Goal: Task Accomplishment & Management: Use online tool/utility

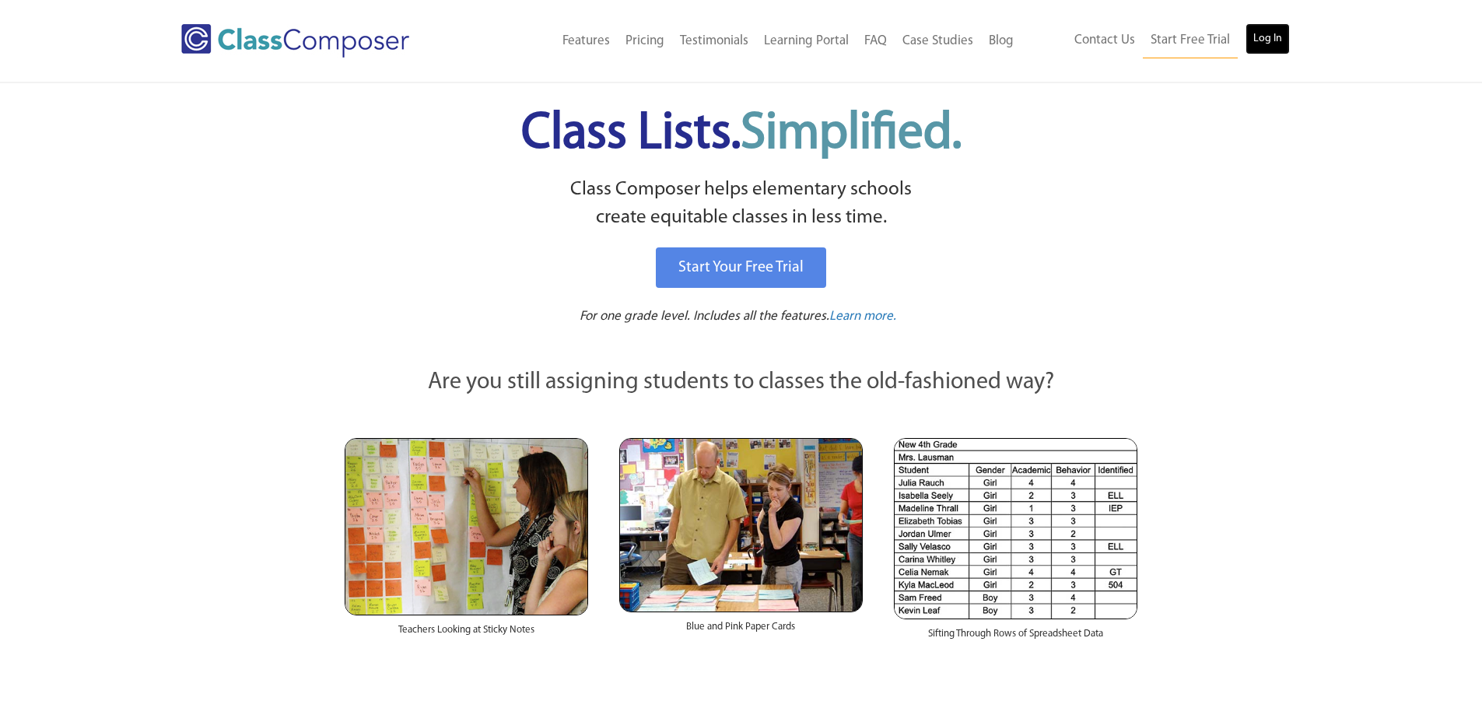
click at [1264, 37] on link "Log In" at bounding box center [1268, 38] width 44 height 31
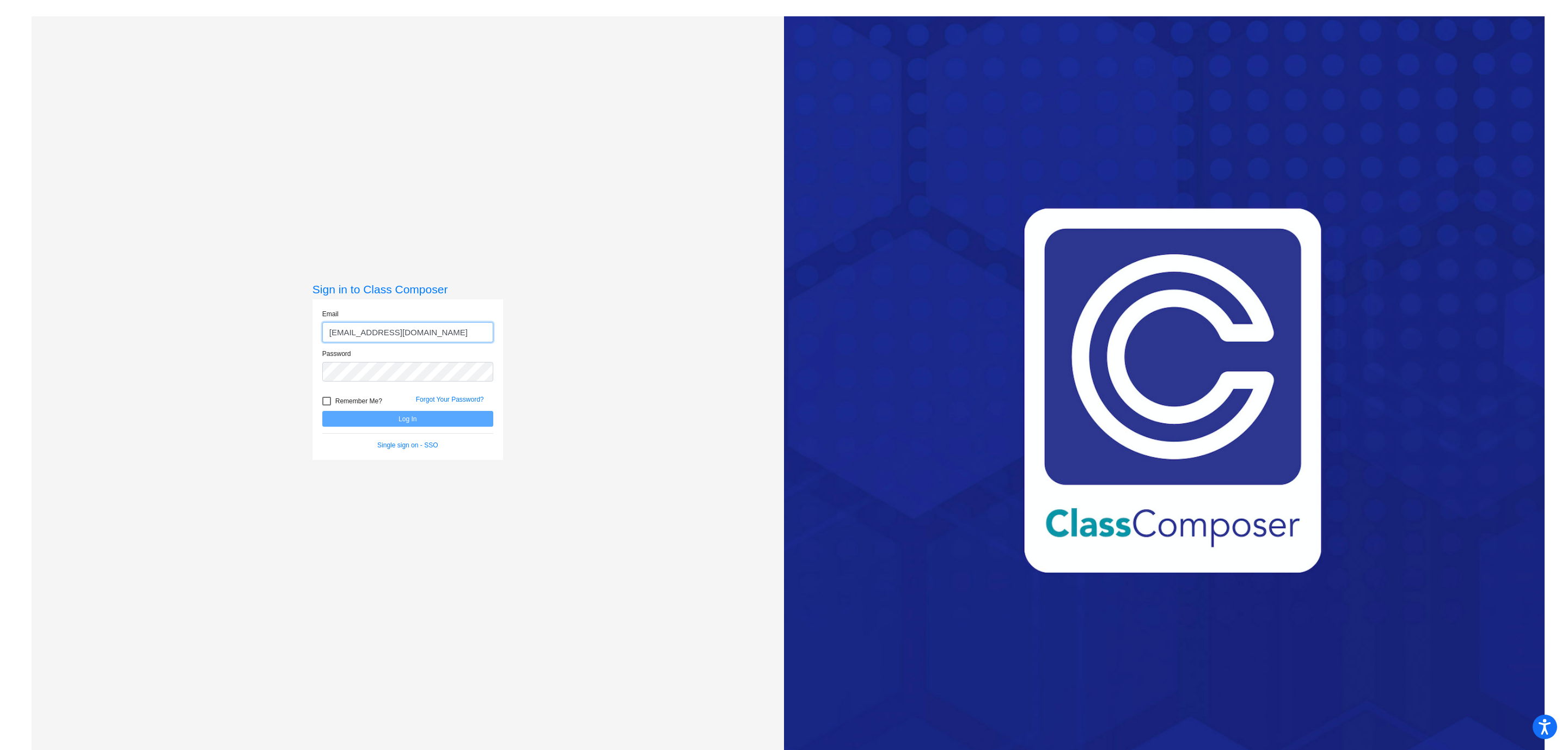
type input "kfauscett@forsyth.k12.ga.us"
click at [323, 411] on button "Log In" at bounding box center [408, 419] width 171 height 16
click at [397, 423] on button "Log In" at bounding box center [408, 419] width 171 height 16
click at [158, 366] on div "Sign in to Class Composer Email kfauscett@forsyth.k12.ga.us Password Remember M…" at bounding box center [407, 391] width 752 height 750
click at [323, 411] on button "Log In" at bounding box center [408, 419] width 171 height 16
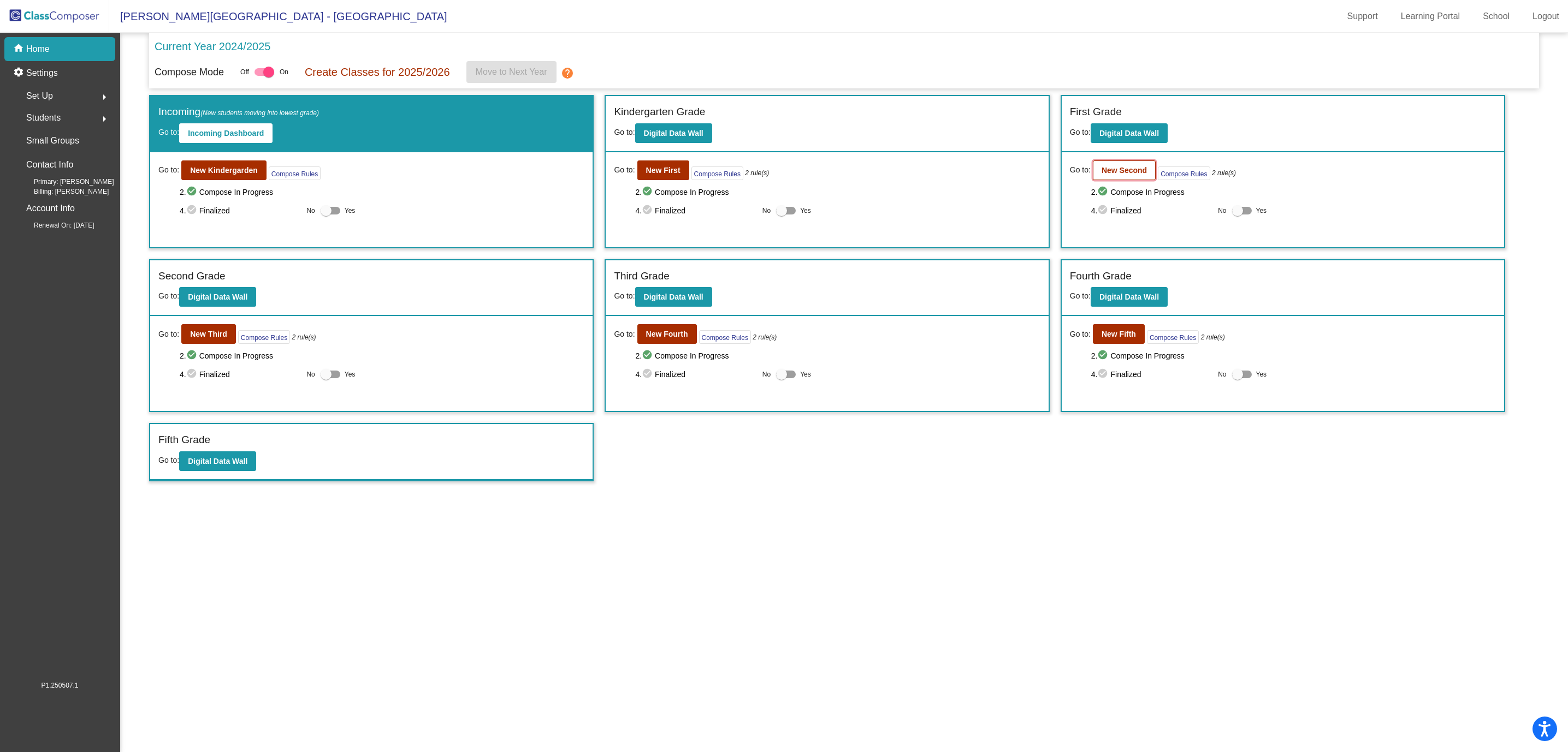
click at [1129, 167] on b "New Second" at bounding box center [1124, 170] width 46 height 8
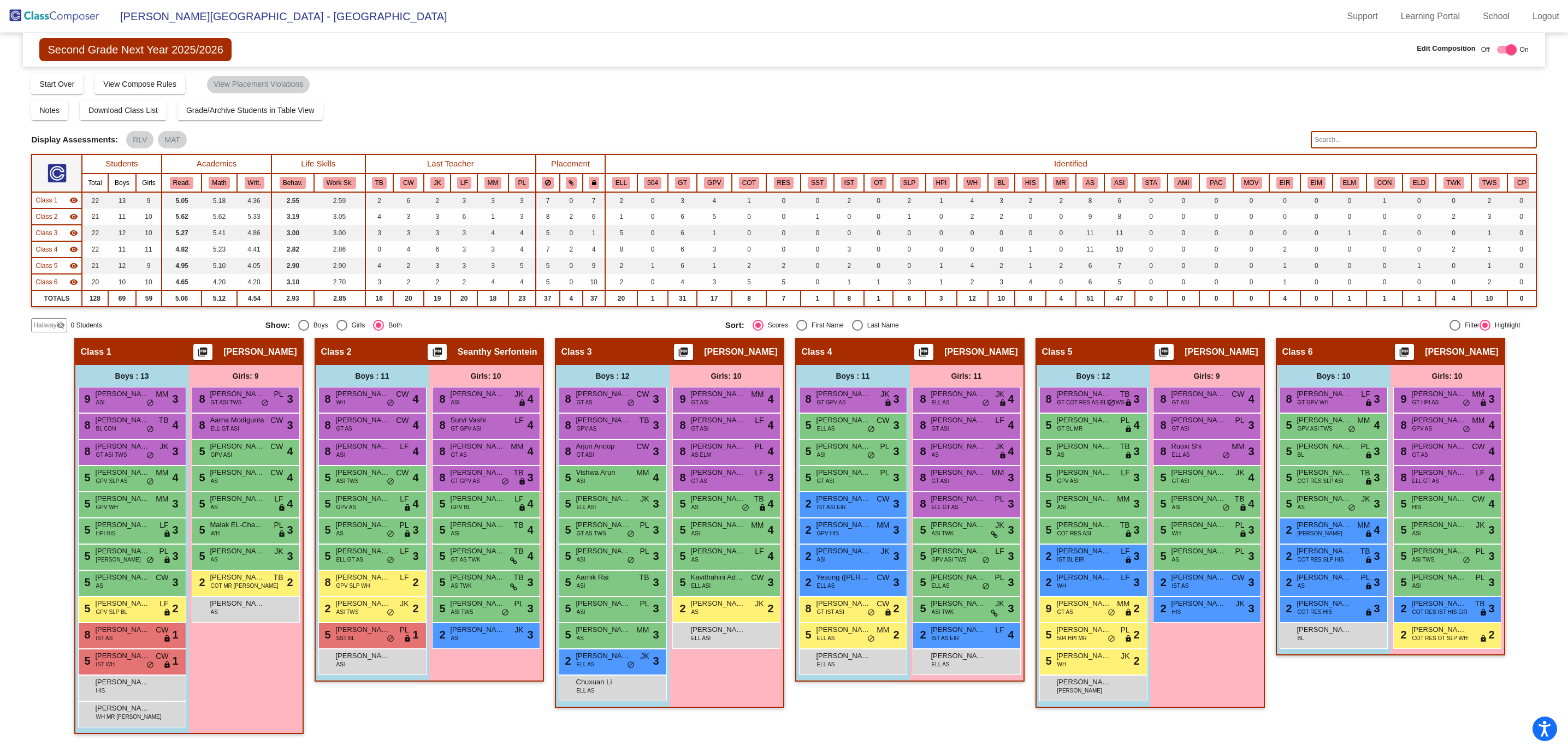
click at [1377, 146] on input "text" at bounding box center [1423, 140] width 225 height 18
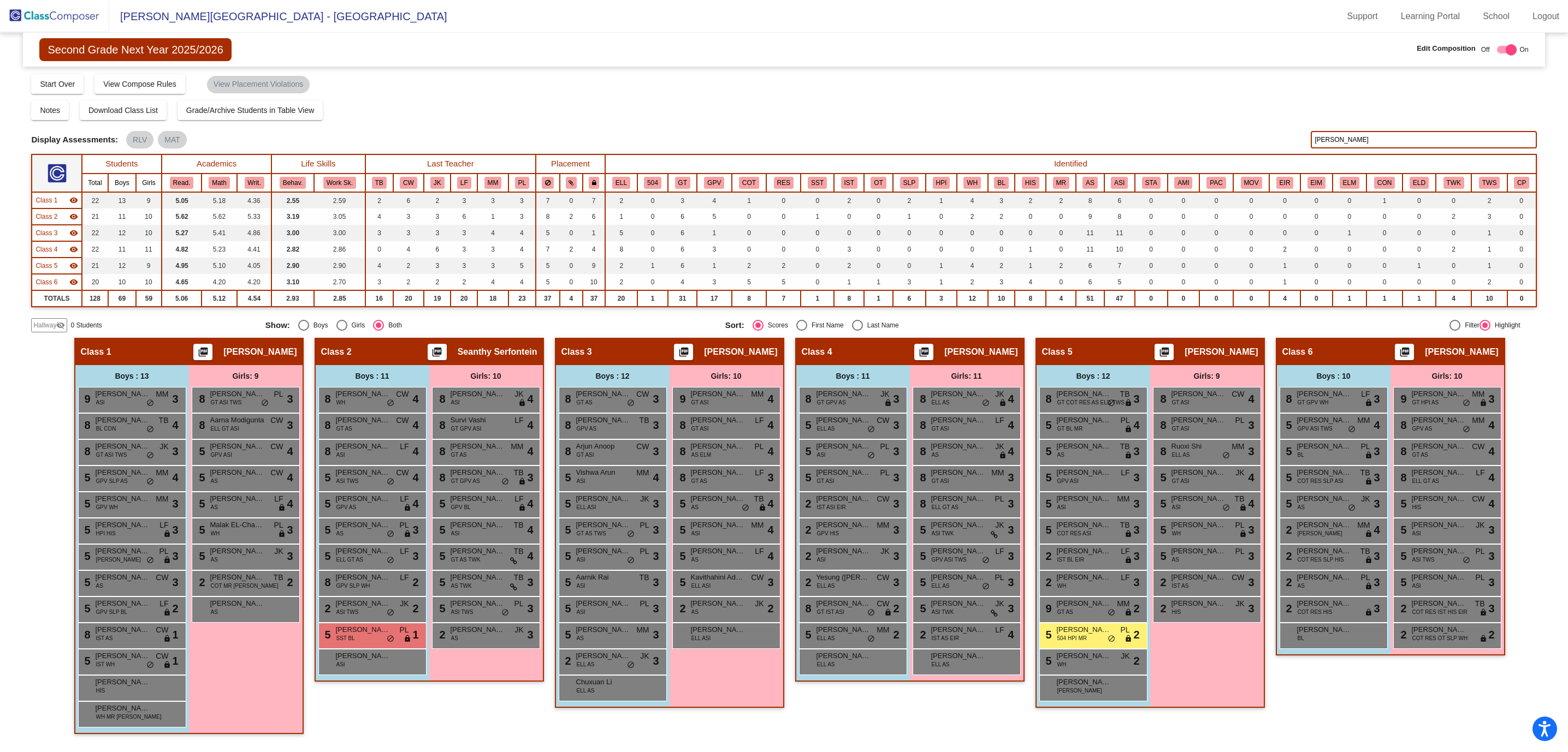
type input "john"
click at [1085, 623] on div "5 John Stowe 504 HPI MR PL lock do_not_disturb_alt 2" at bounding box center [1094, 636] width 108 height 26
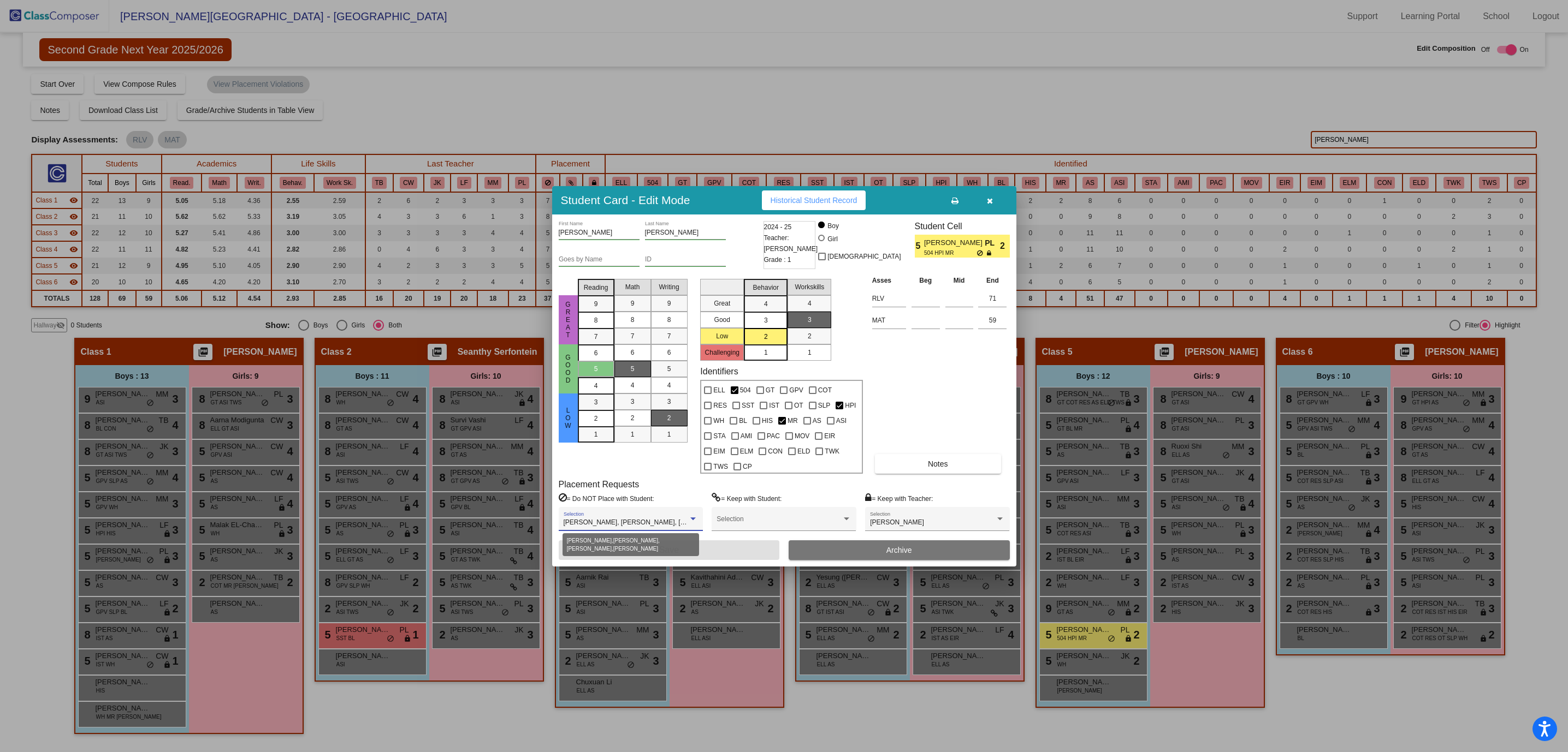
click at [597, 520] on span "Ayaansh Mangla, Johnathan Williams II, Logan Zheng, Sriyansh Veerabomma" at bounding box center [677, 522] width 227 height 8
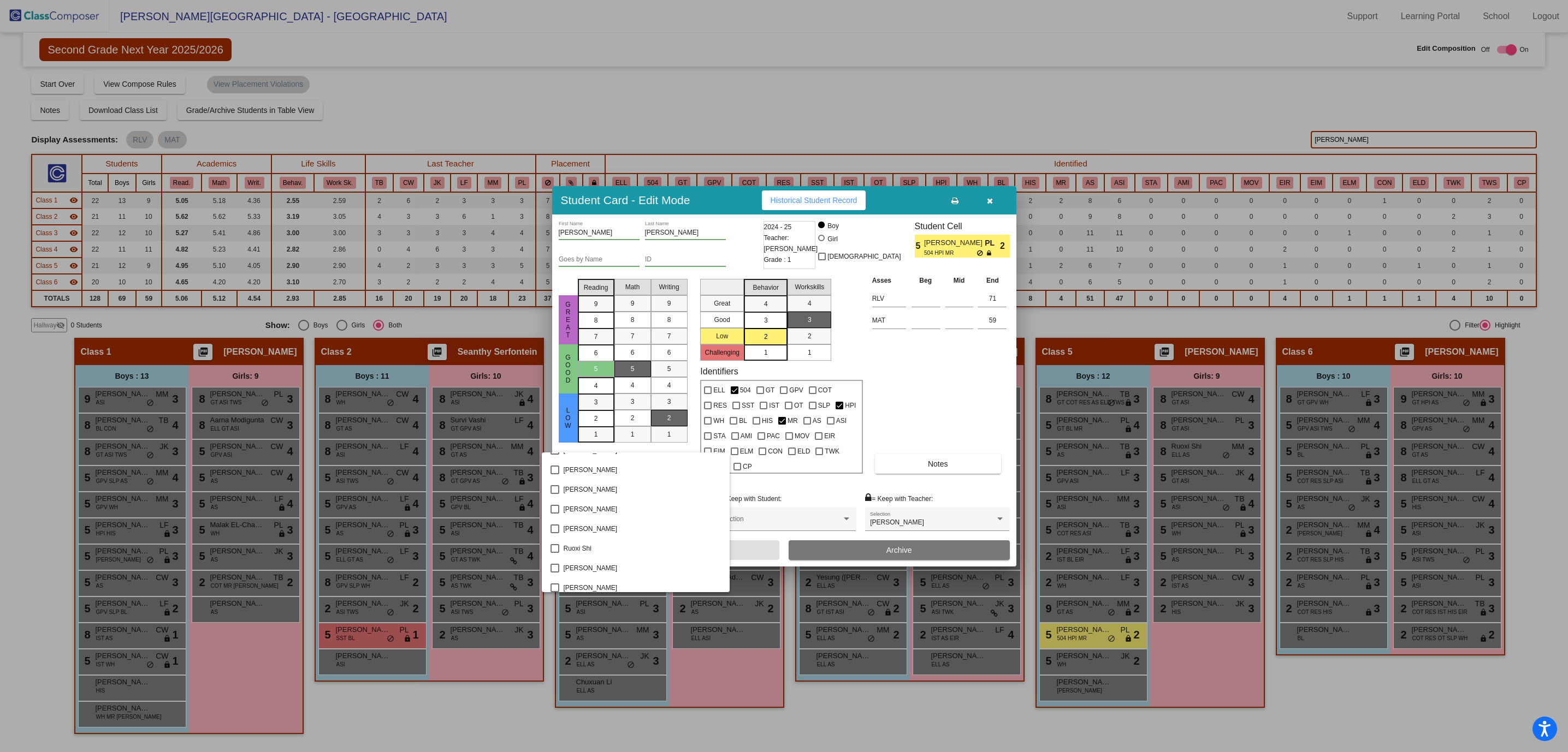
scroll to position [1617, 0]
click at [583, 105] on div at bounding box center [784, 376] width 1568 height 752
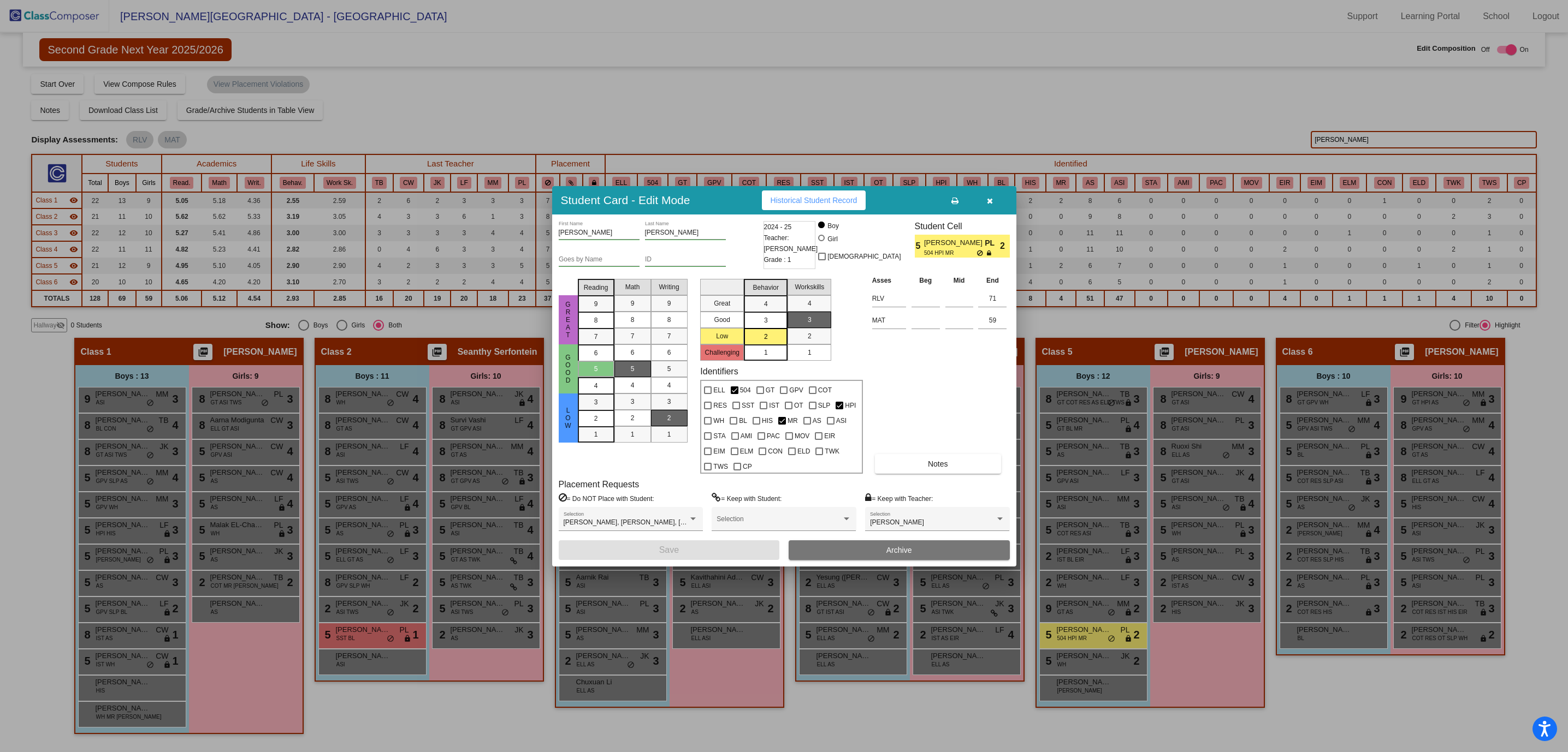
click at [991, 201] on icon "button" at bounding box center [990, 201] width 6 height 8
